Goal: Obtain resource: Obtain resource

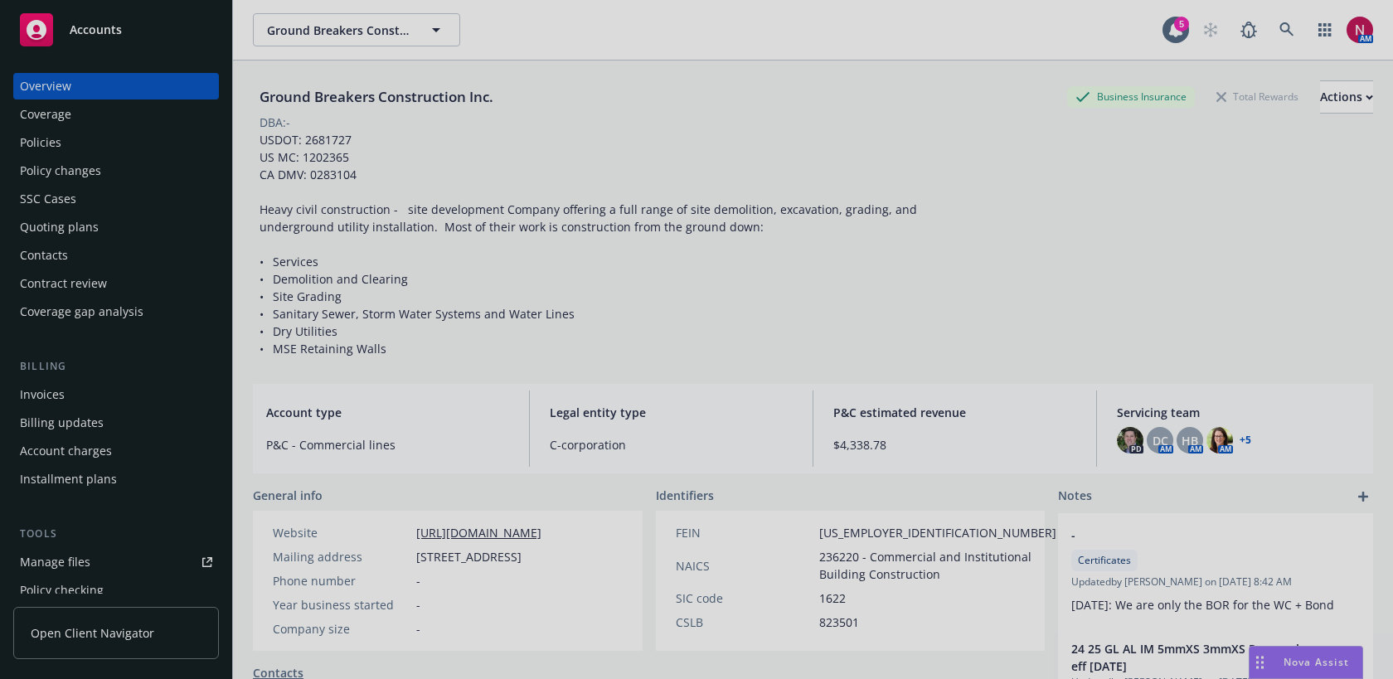
scroll to position [341, 0]
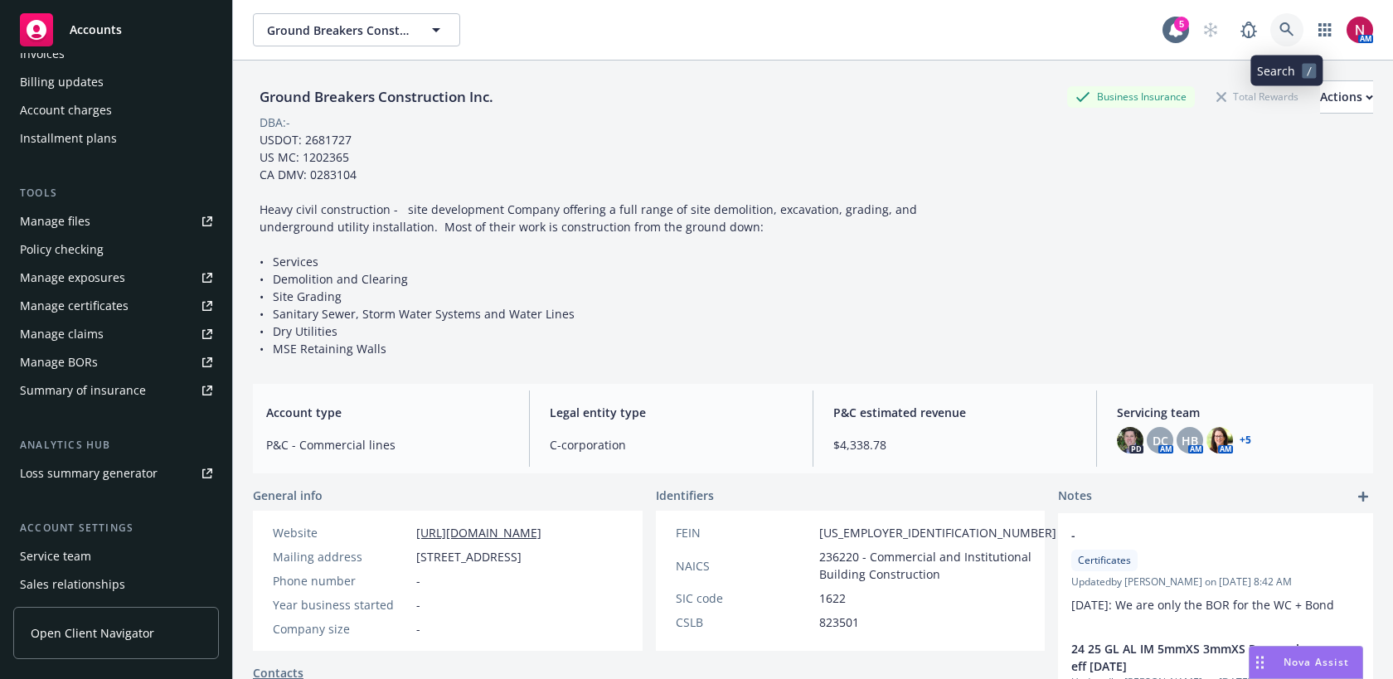
click at [1281, 24] on icon at bounding box center [1286, 29] width 14 height 14
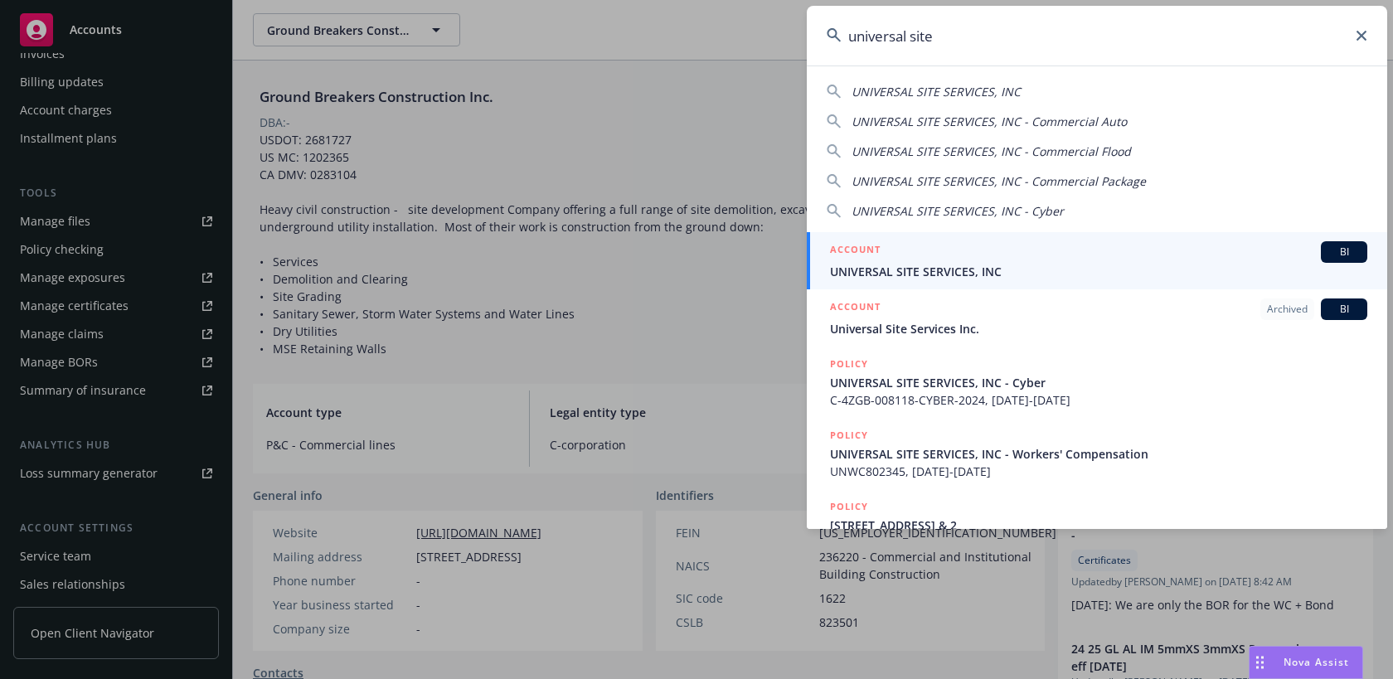
type input "universal site"
click at [1102, 245] on div "ACCOUNT BI" at bounding box center [1098, 252] width 537 height 22
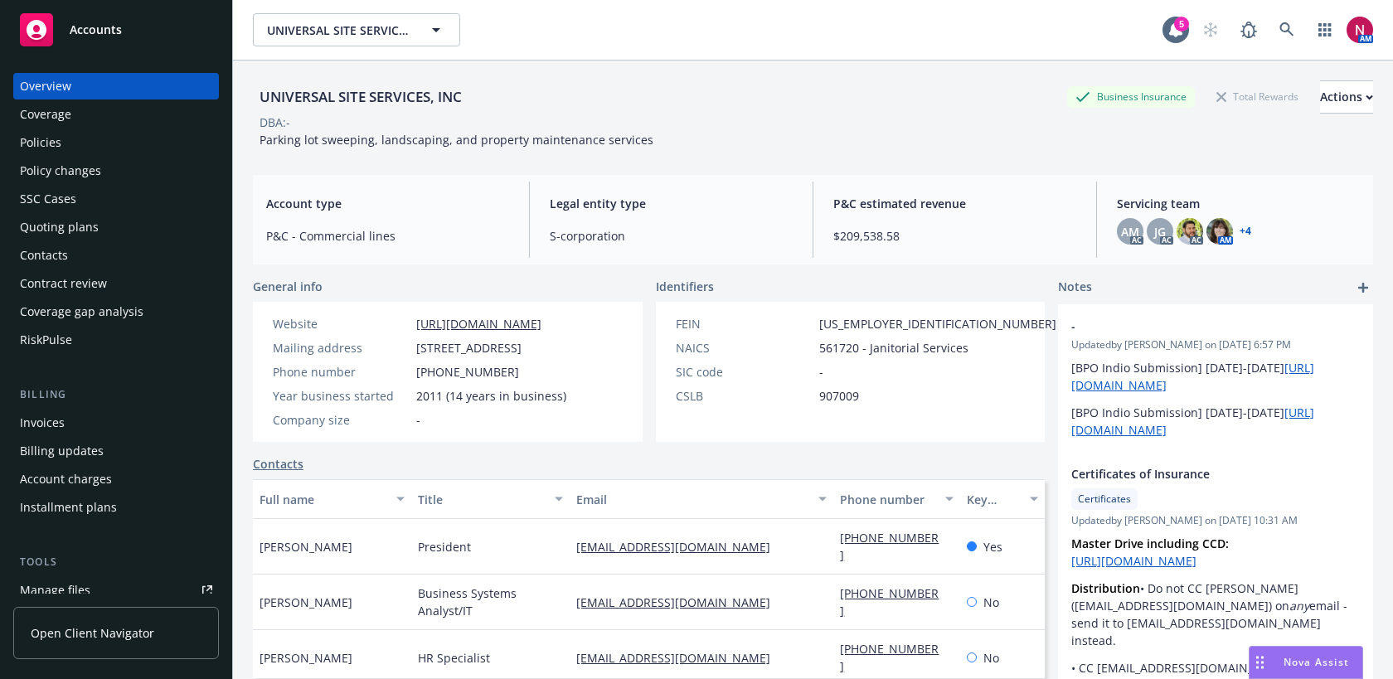
click at [83, 221] on div "Quoting plans" at bounding box center [59, 227] width 79 height 27
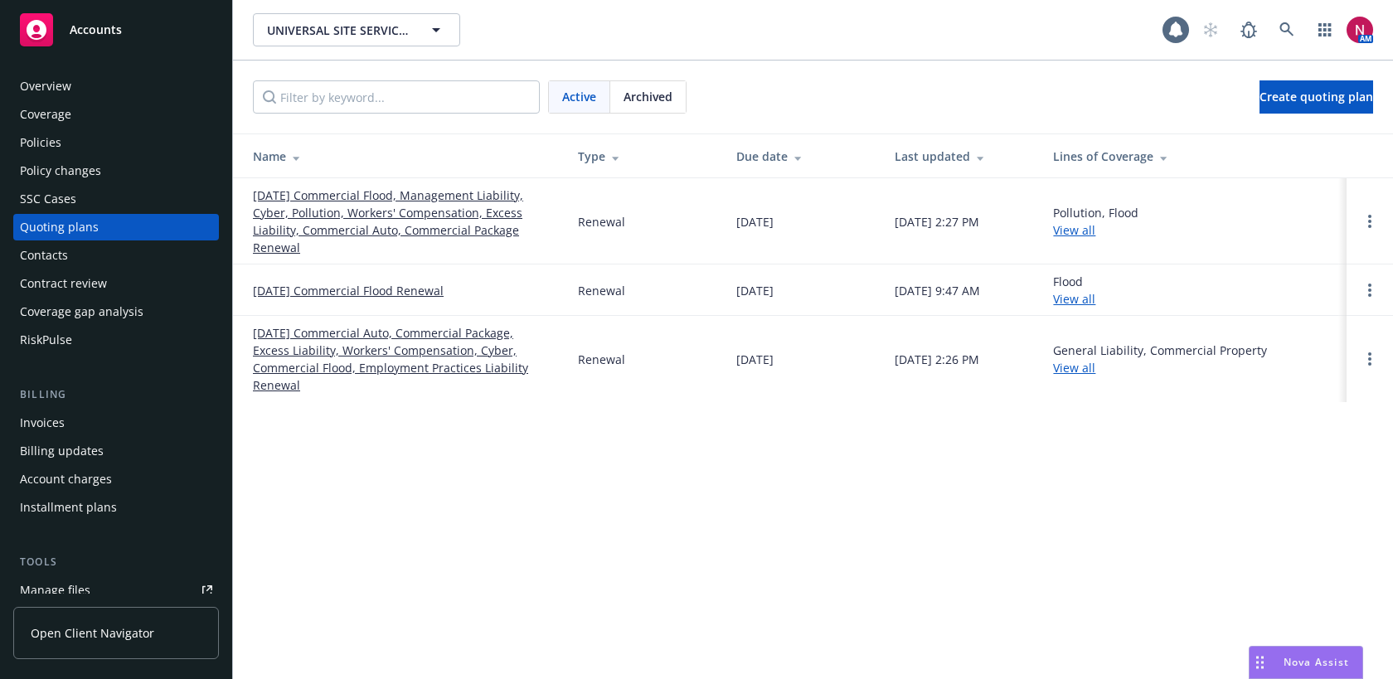
click at [376, 214] on link "[DATE] Commercial Flood, Management Liability, Cyber, Pollution, Workers' Compe…" at bounding box center [402, 222] width 299 height 70
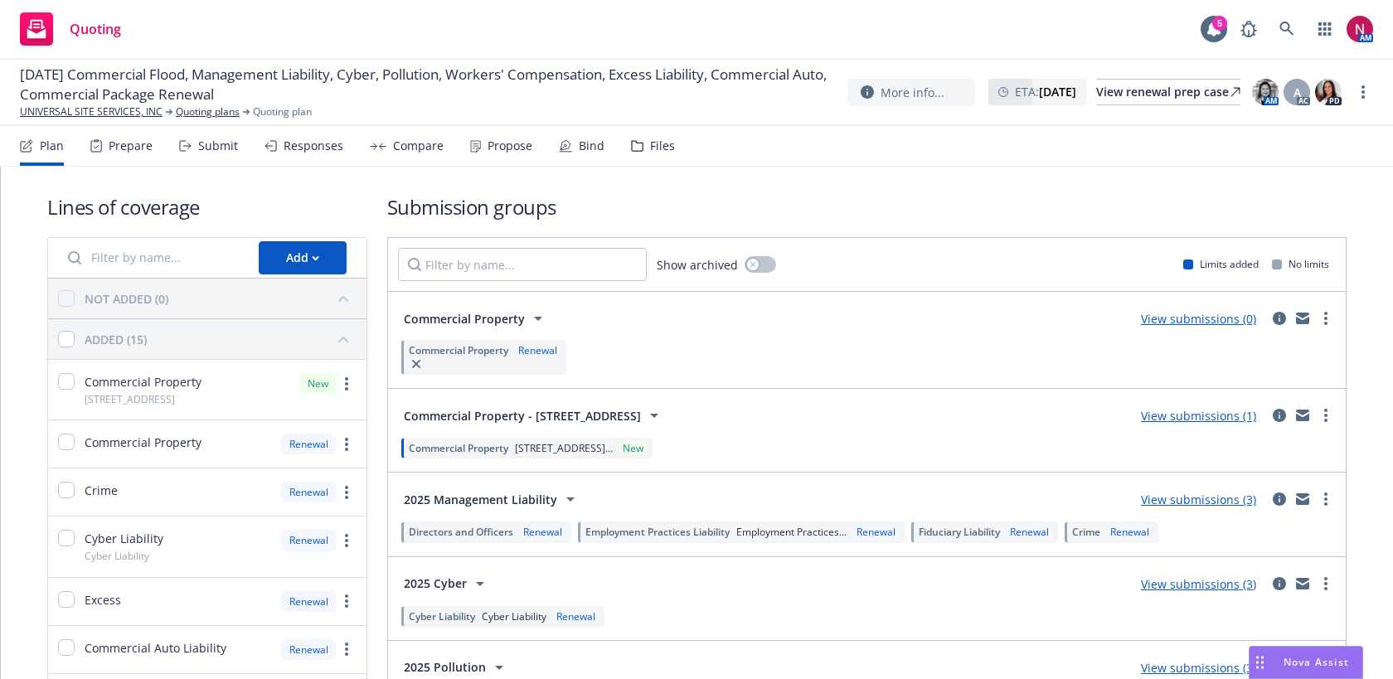
click at [225, 144] on div "Submit" at bounding box center [218, 145] width 40 height 13
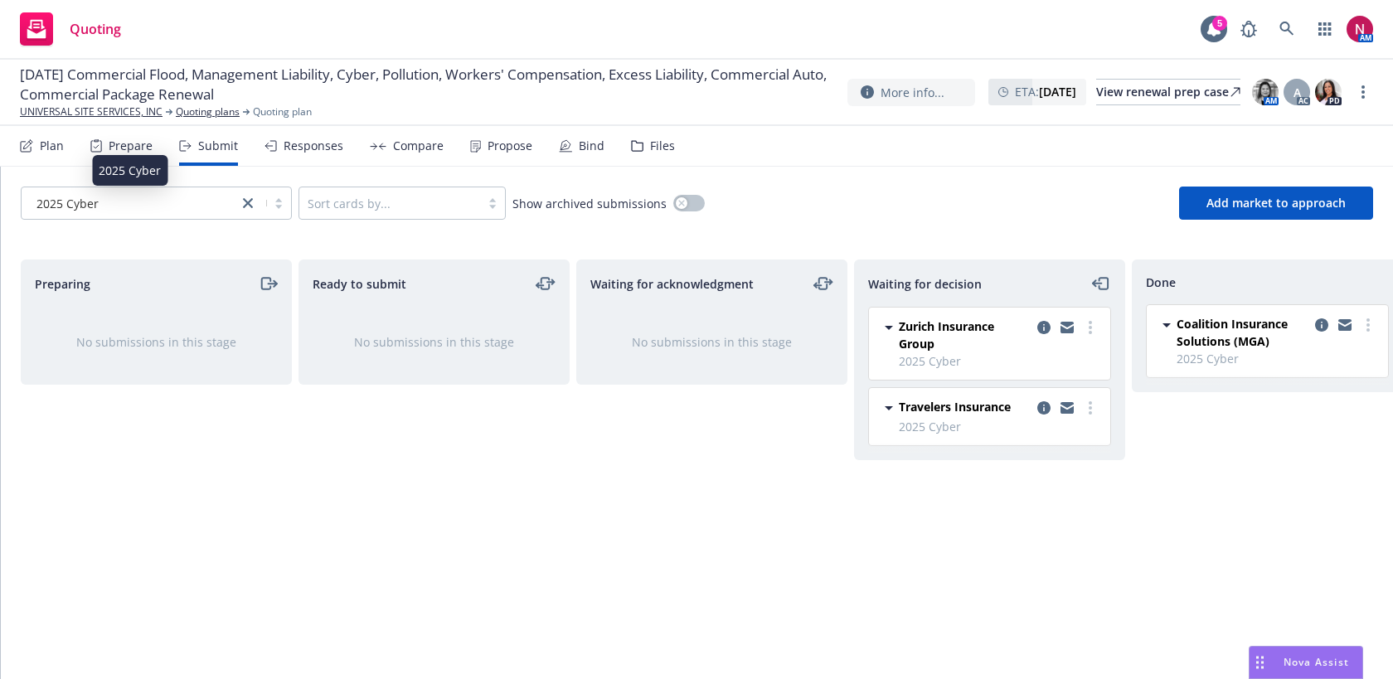
click at [159, 207] on div "2025 Cyber" at bounding box center [130, 203] width 200 height 17
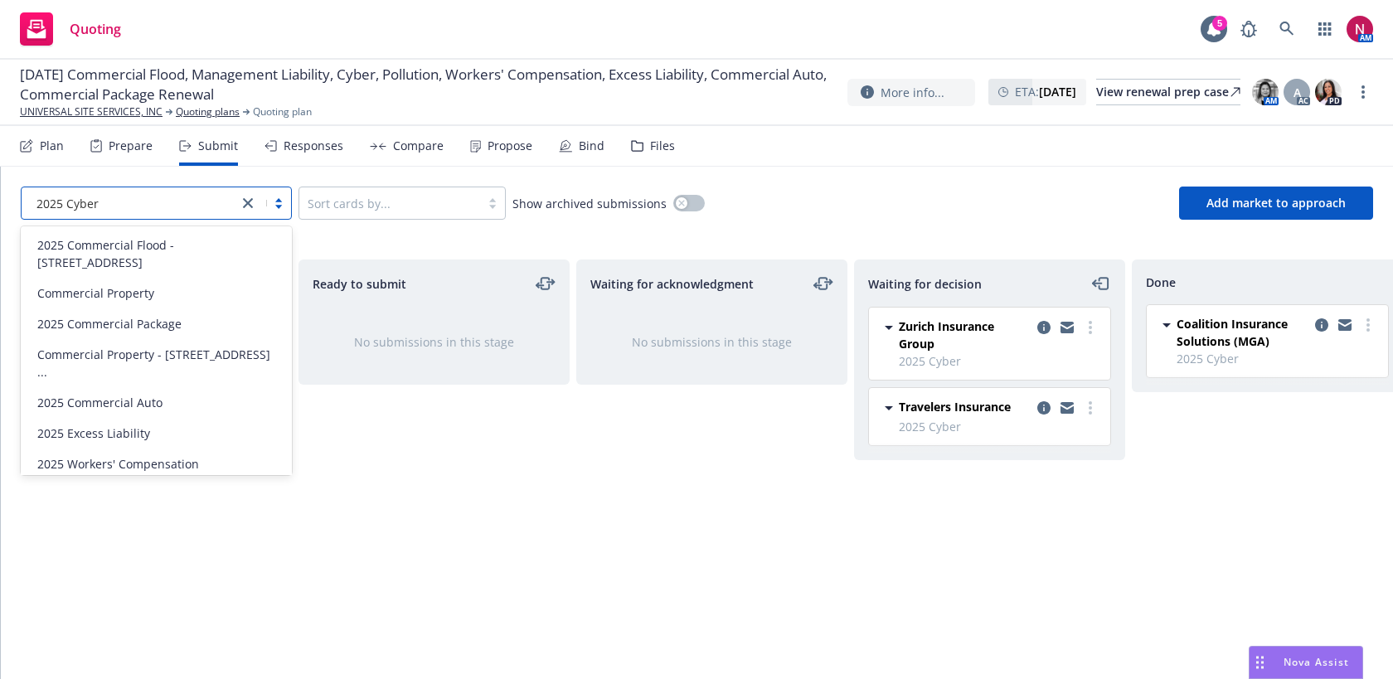
scroll to position [65, 0]
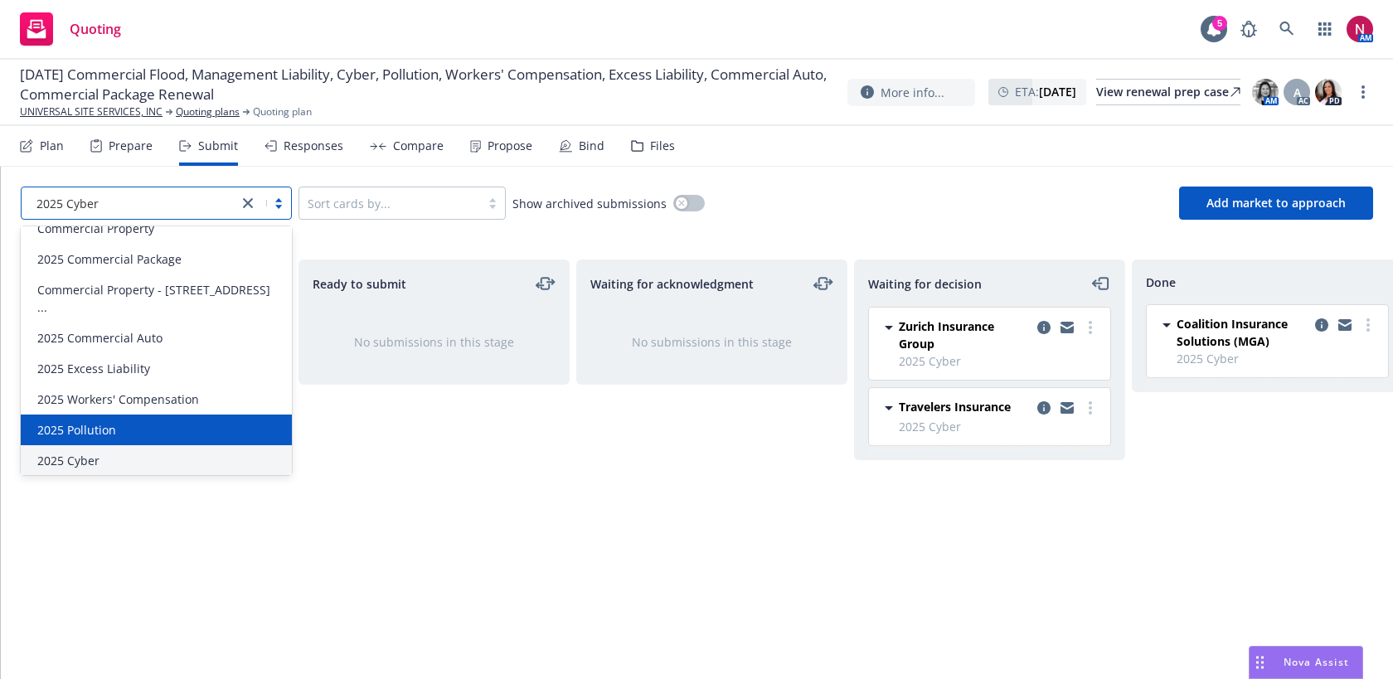
click at [179, 483] on span "2025 Management Liability" at bounding box center [112, 491] width 150 height 17
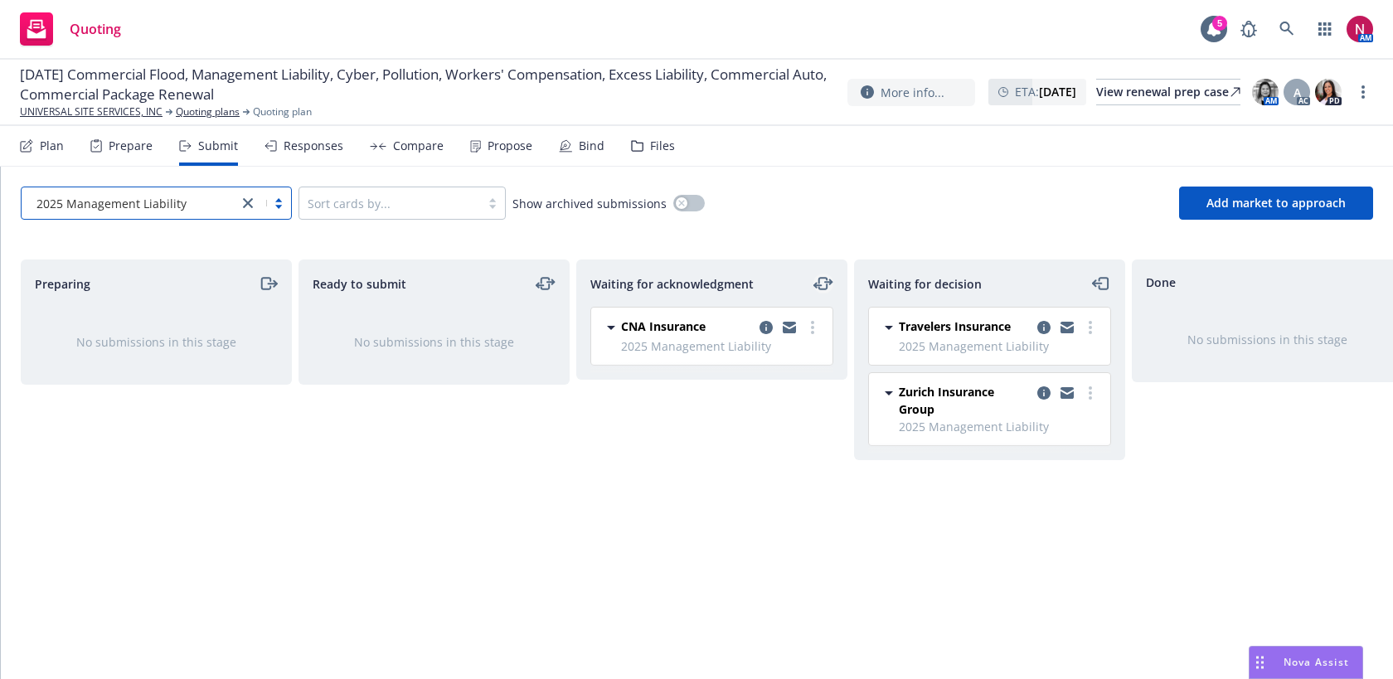
click at [822, 284] on icon "moveLeftRight" at bounding box center [823, 284] width 20 height 20
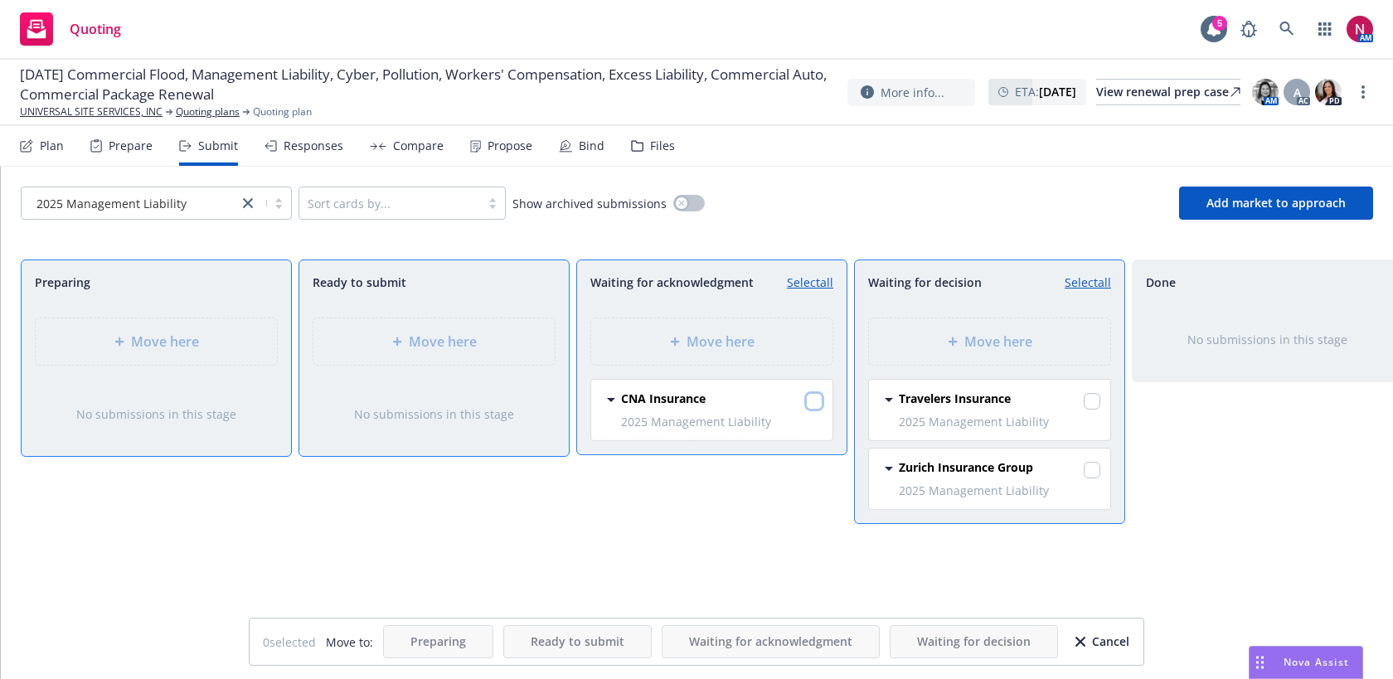
click at [813, 403] on input "checkbox" at bounding box center [814, 401] width 17 height 17
checkbox input "true"
click at [967, 322] on div "Move here" at bounding box center [989, 341] width 241 height 46
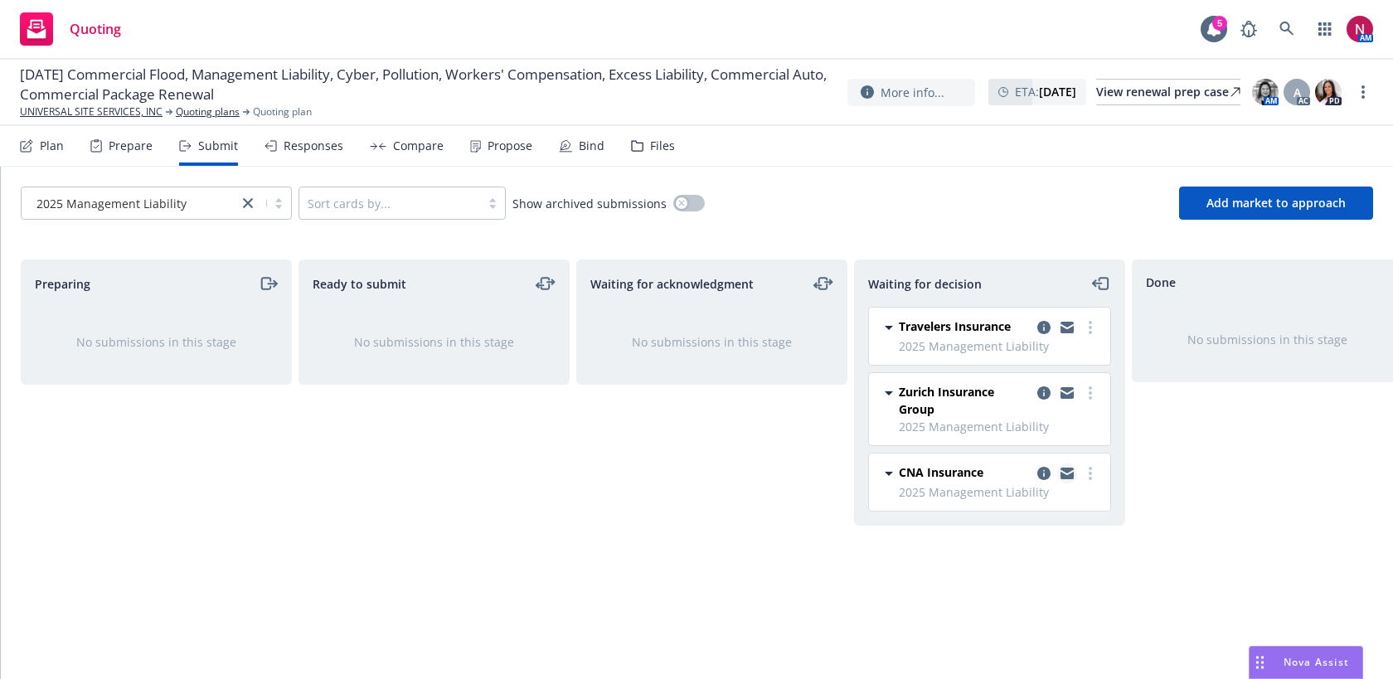
click at [1066, 471] on icon "copy logging email" at bounding box center [1067, 471] width 13 height 6
click at [653, 137] on div "Files" at bounding box center [653, 146] width 44 height 40
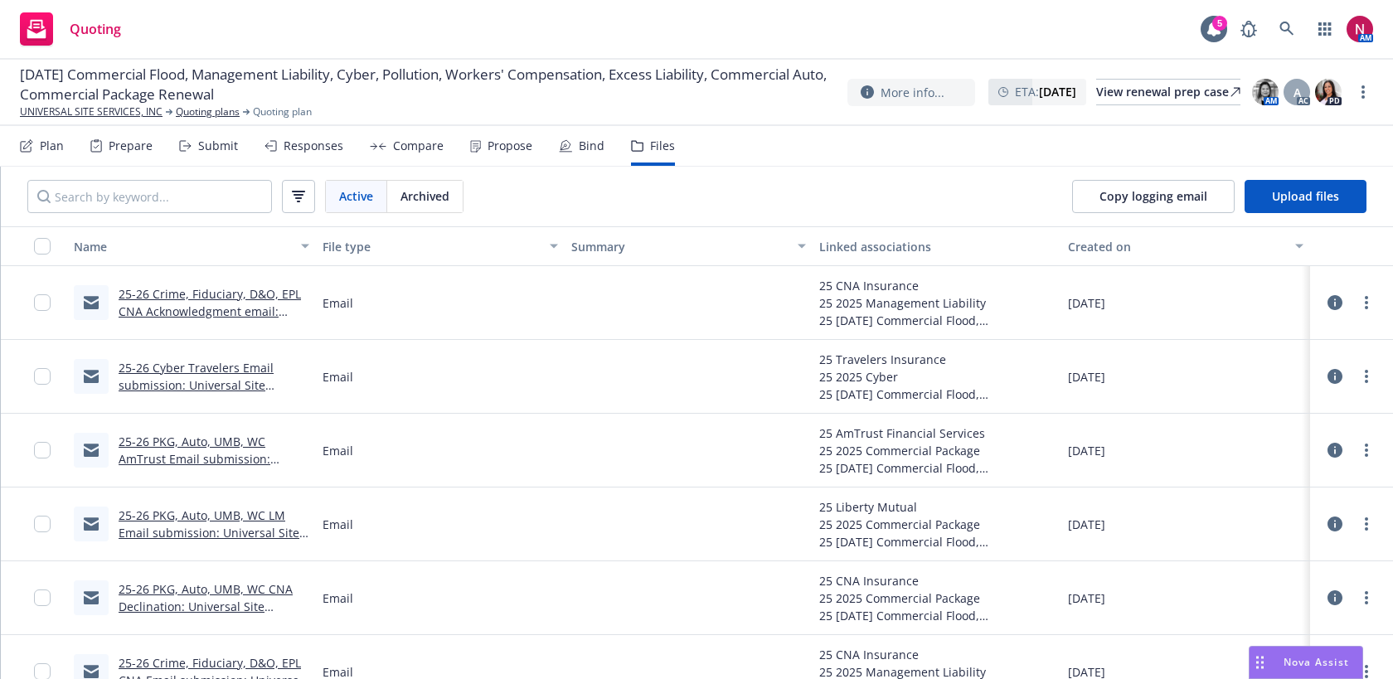
click at [221, 293] on link "25-26 Crime, Fiduciary, D&O, EPL CNA Acknowledgment email: Universal Site Servi…" at bounding box center [212, 328] width 186 height 85
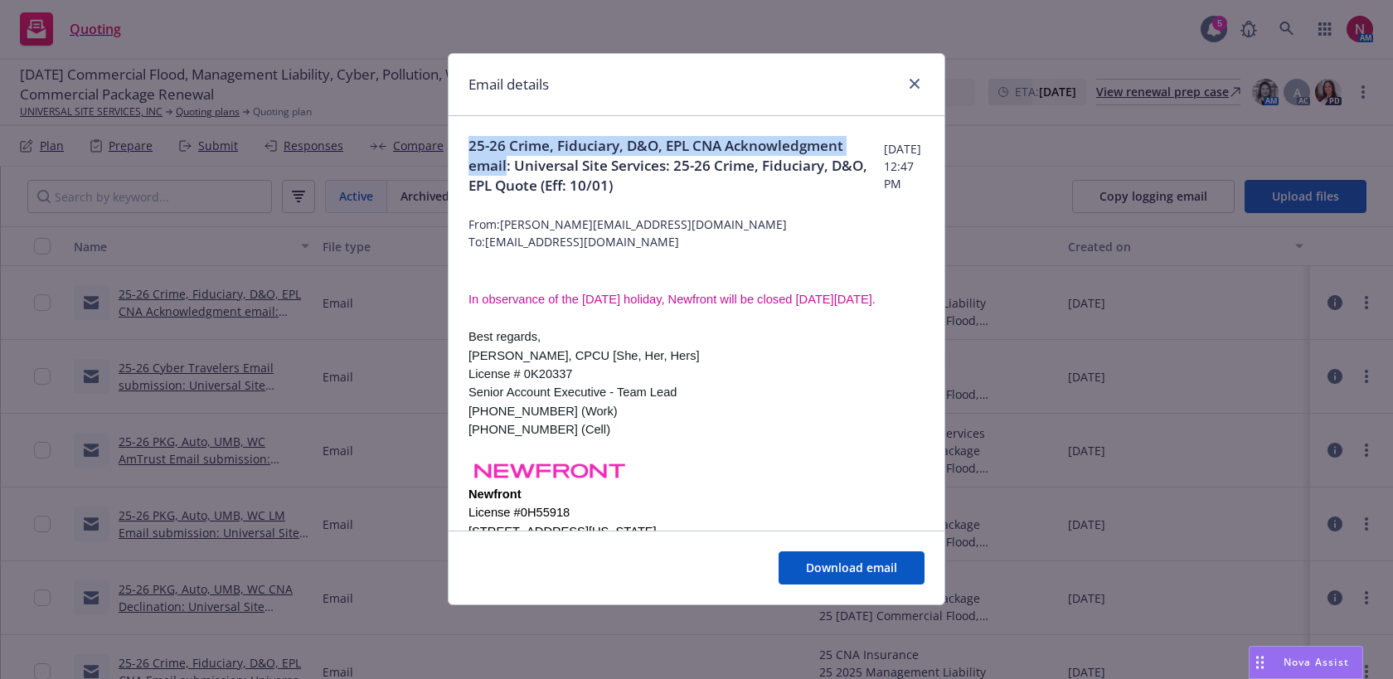
drag, startPoint x: 469, startPoint y: 149, endPoint x: 629, endPoint y: 174, distance: 161.1
click at [629, 174] on span "25-26 Crime, Fiduciary, D&O, EPL CNA Acknowledgment email: Universal Site Servi…" at bounding box center [675, 166] width 415 height 60
copy span "25-26 Crime, Fiduciary, D&O, EPL CNA Acknowledgment email"
click at [908, 82] on link "close" at bounding box center [915, 84] width 20 height 20
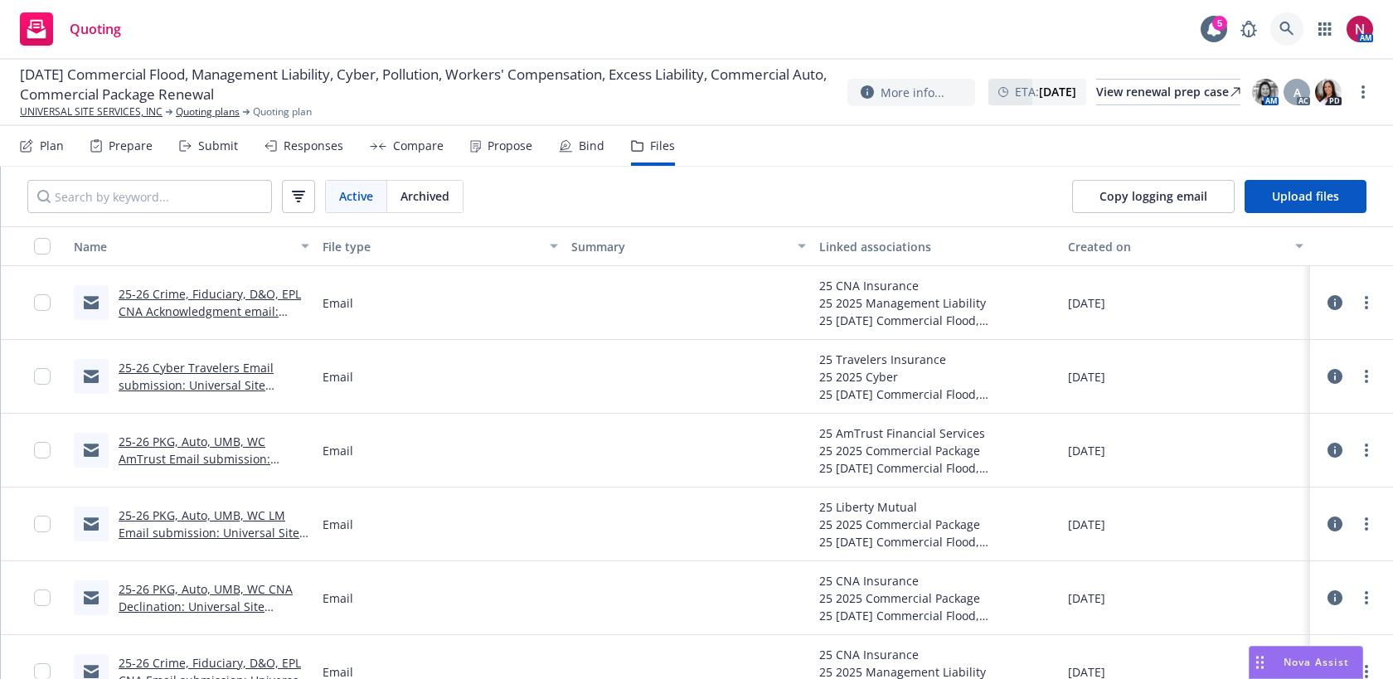
click at [1282, 22] on icon at bounding box center [1286, 29] width 15 height 15
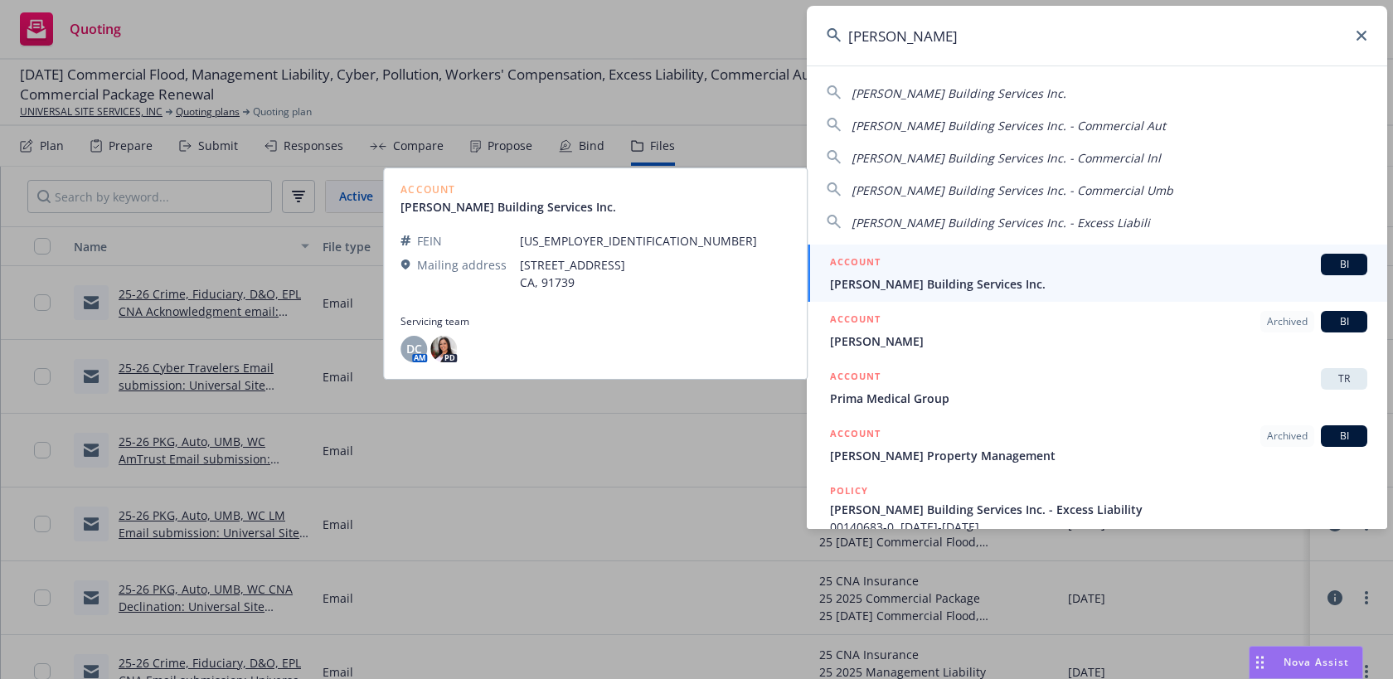
type input "[PERSON_NAME]"
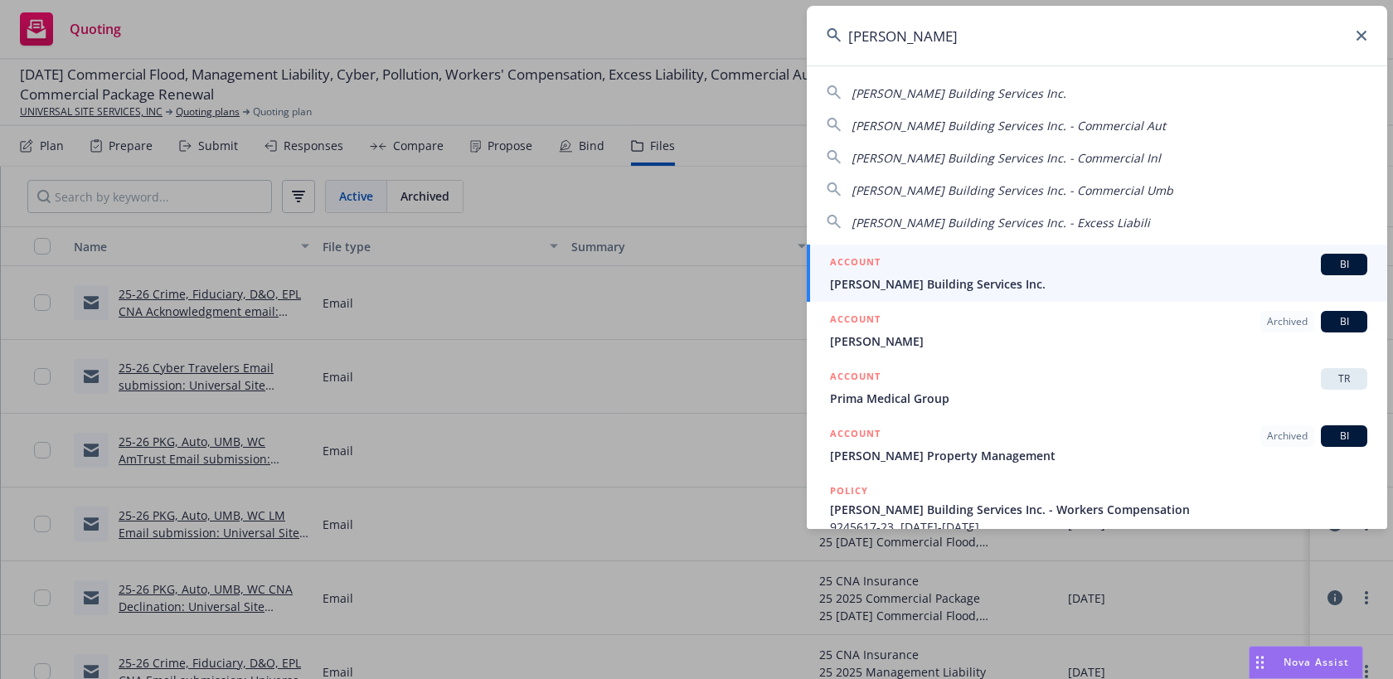
drag, startPoint x: 963, startPoint y: 35, endPoint x: 792, endPoint y: 36, distance: 171.6
click at [792, 36] on div "[PERSON_NAME] [PERSON_NAME] Building Services Inc. [PERSON_NAME] Building Servi…" at bounding box center [696, 339] width 1393 height 679
click at [1375, 42] on input "[PERSON_NAME]" at bounding box center [1097, 36] width 580 height 60
click at [1360, 34] on icon at bounding box center [1362, 36] width 10 height 10
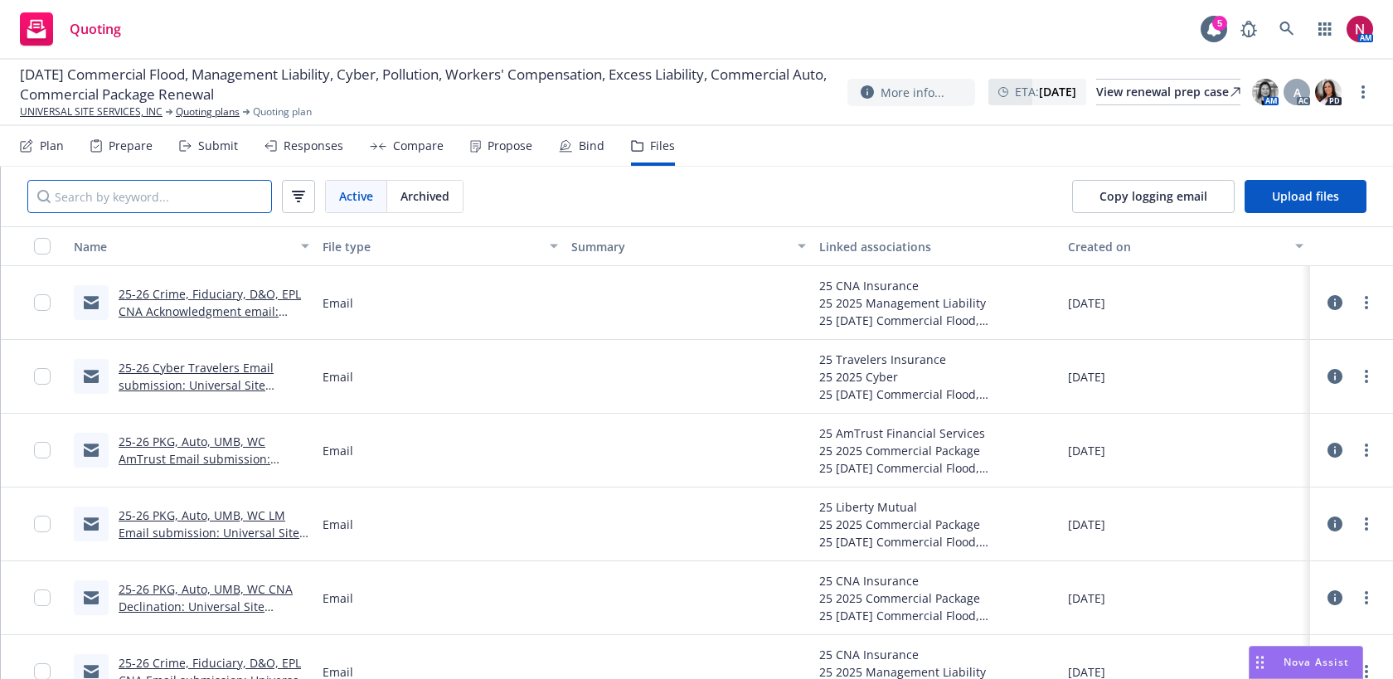
click at [198, 202] on input "Search by keyword..." at bounding box center [149, 196] width 245 height 33
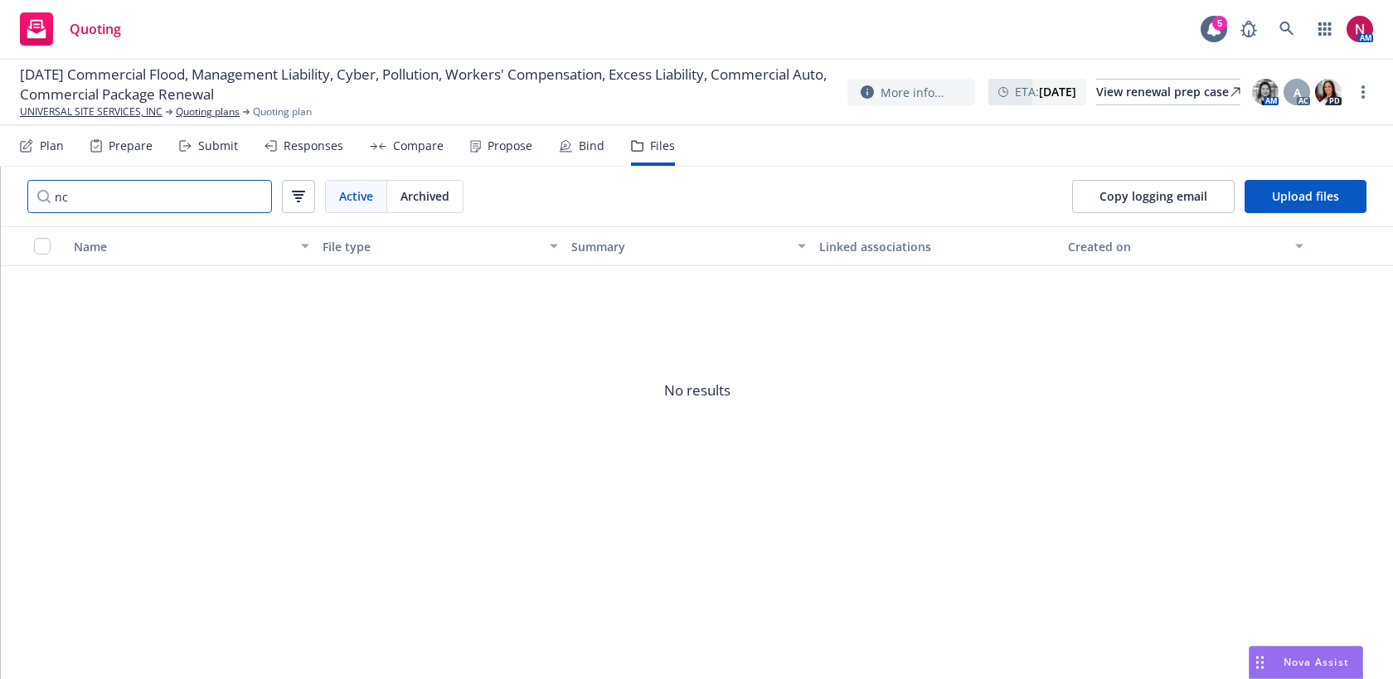
type input "n"
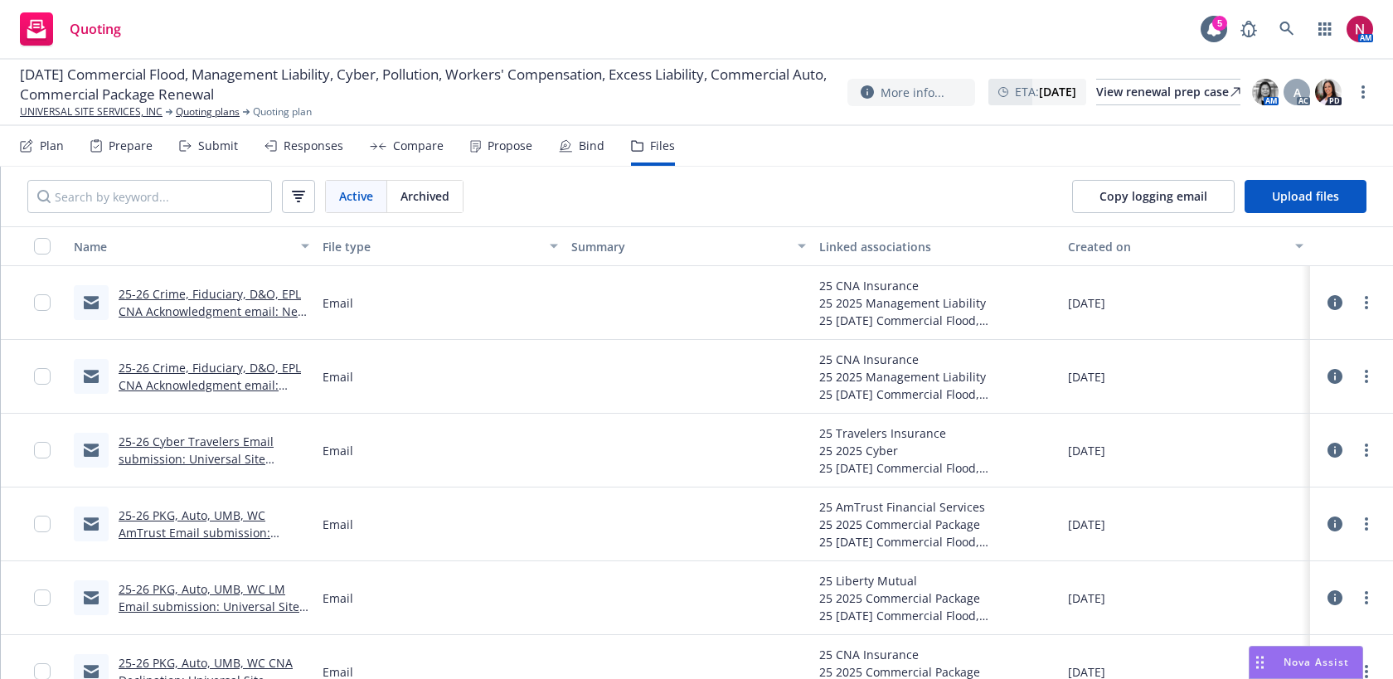
click at [776, 205] on div "Active Archived Copy logging email Upload files" at bounding box center [697, 197] width 1392 height 60
